Goal: Task Accomplishment & Management: Use online tool/utility

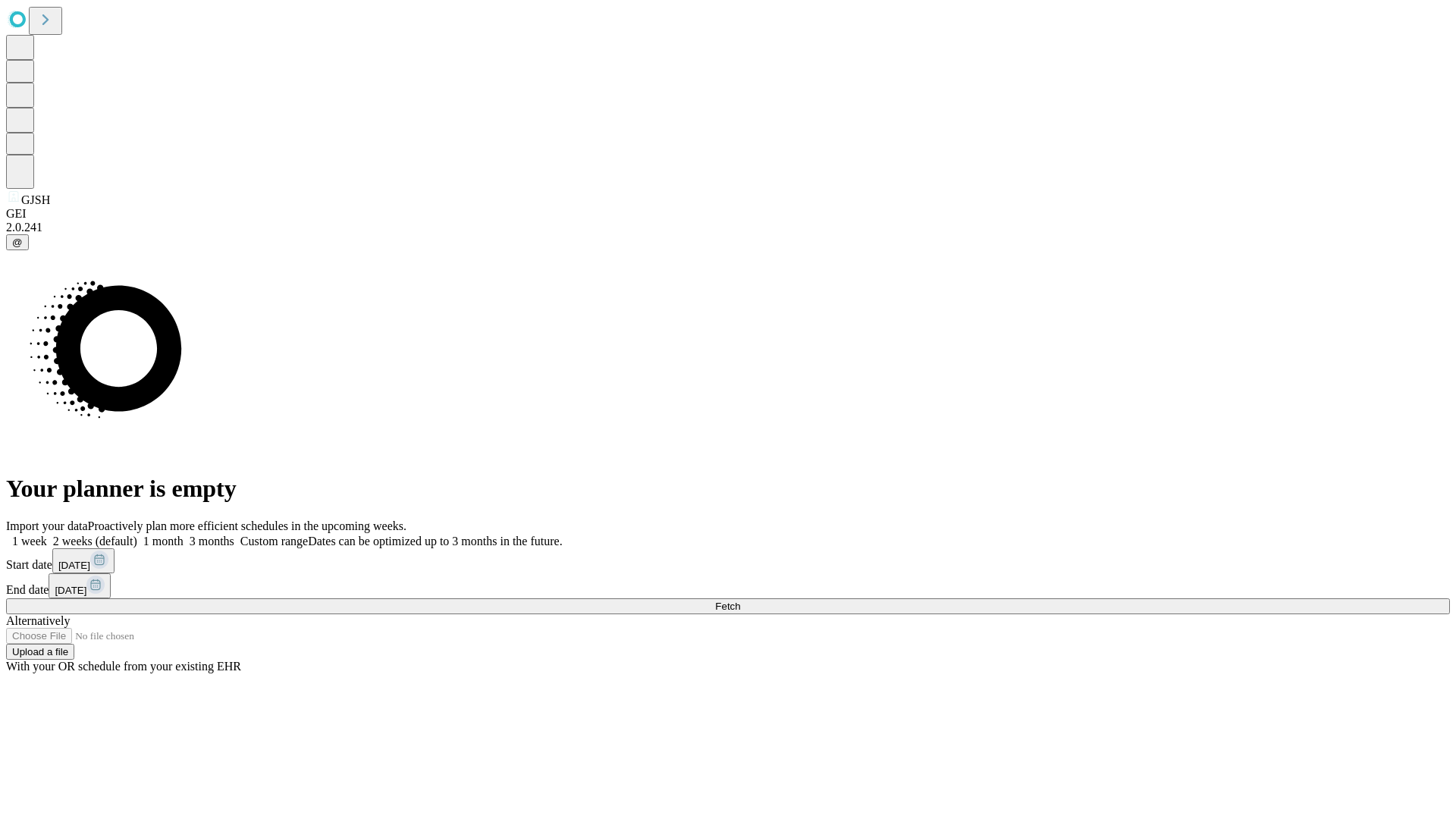
click at [740, 600] on span "Fetch" at bounding box center [728, 606] width 25 height 11
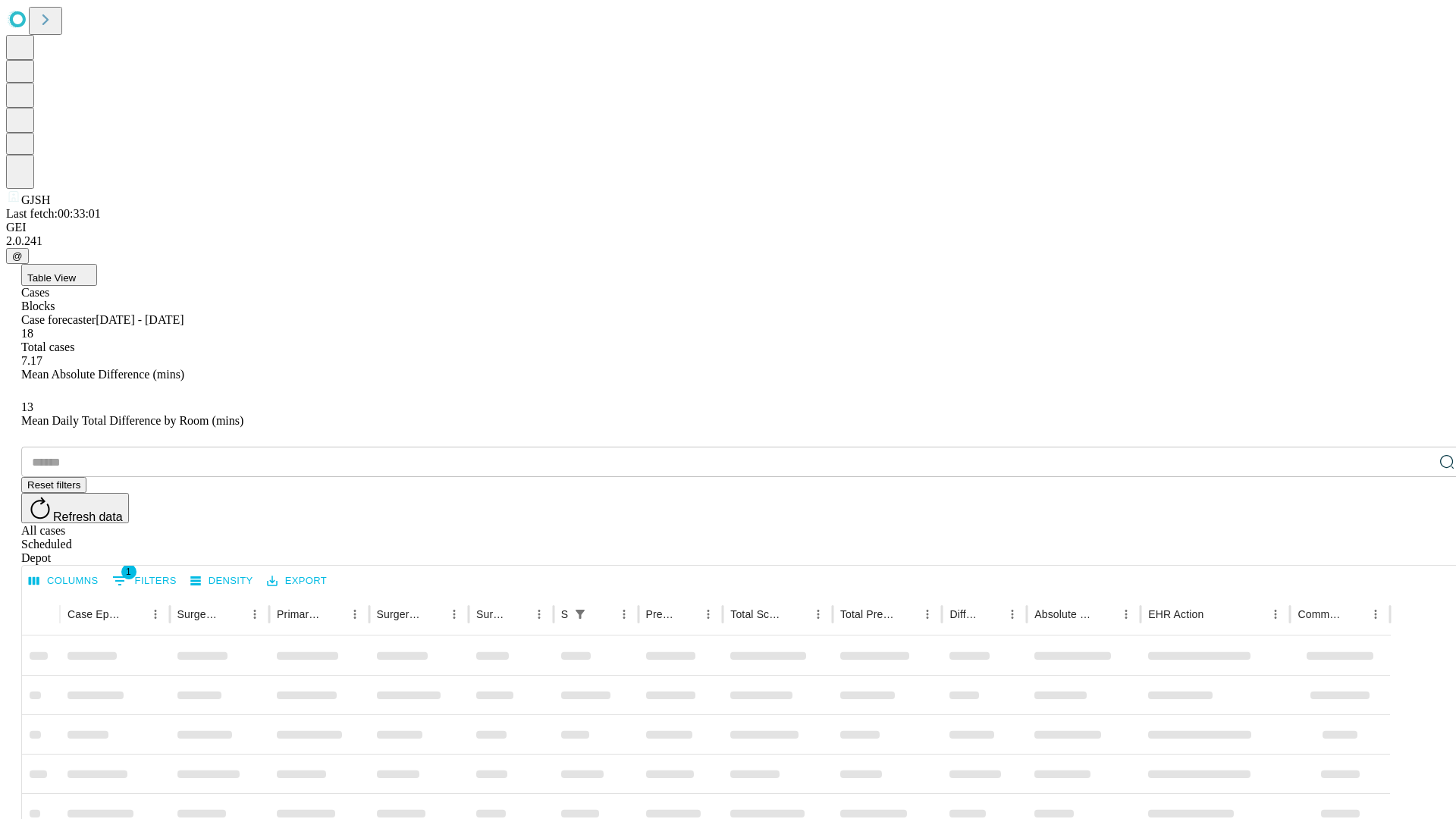
click at [1417, 552] on div "Depot" at bounding box center [743, 558] width 1443 height 13
